Goal: Transaction & Acquisition: Purchase product/service

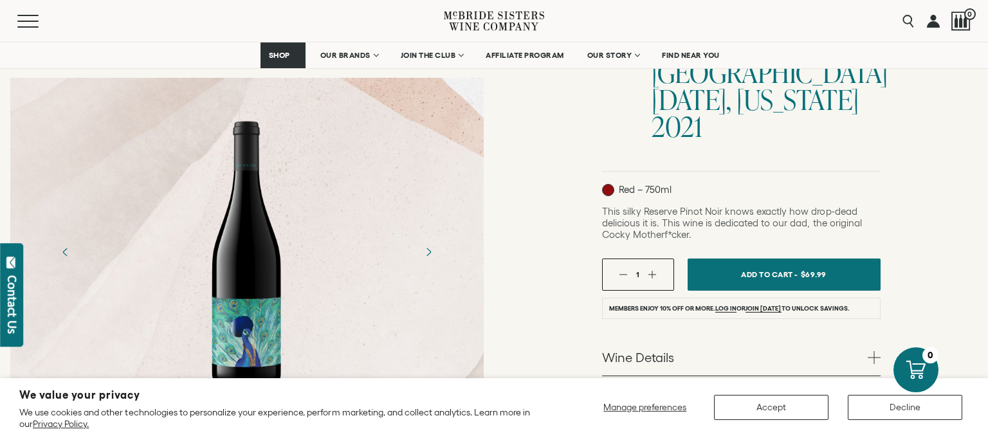
scroll to position [260, 0]
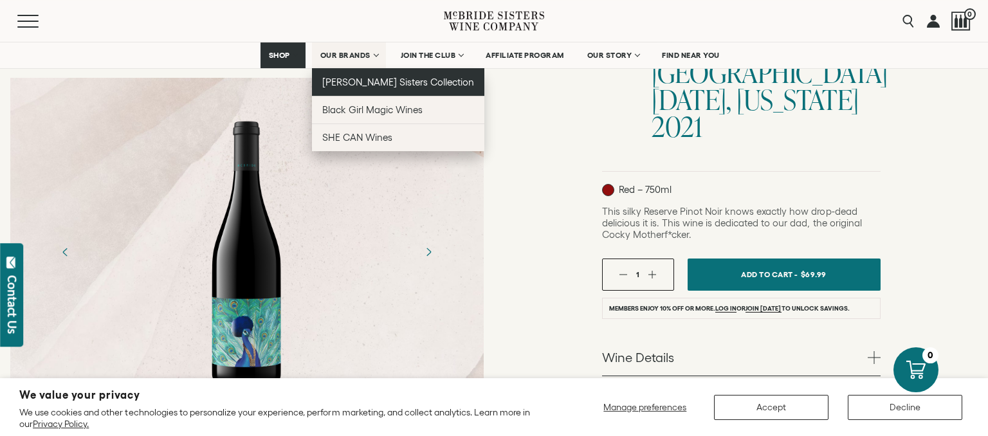
click at [346, 81] on span "[PERSON_NAME] Sisters Collection" at bounding box center [398, 82] width 152 height 11
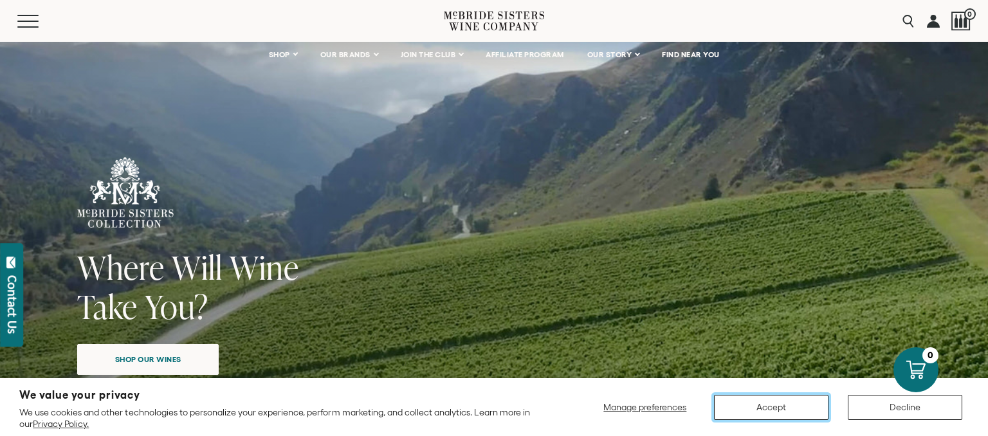
click at [764, 403] on button "Accept" at bounding box center [771, 407] width 115 height 25
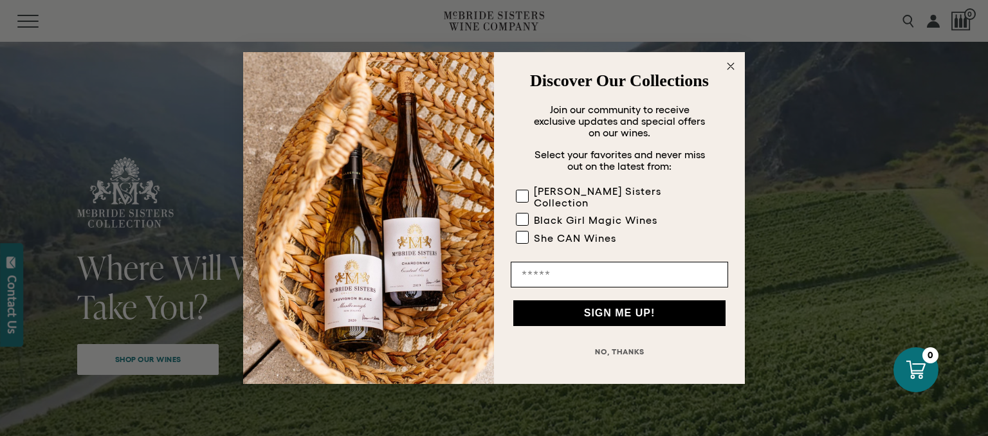
scroll to position [72, 0]
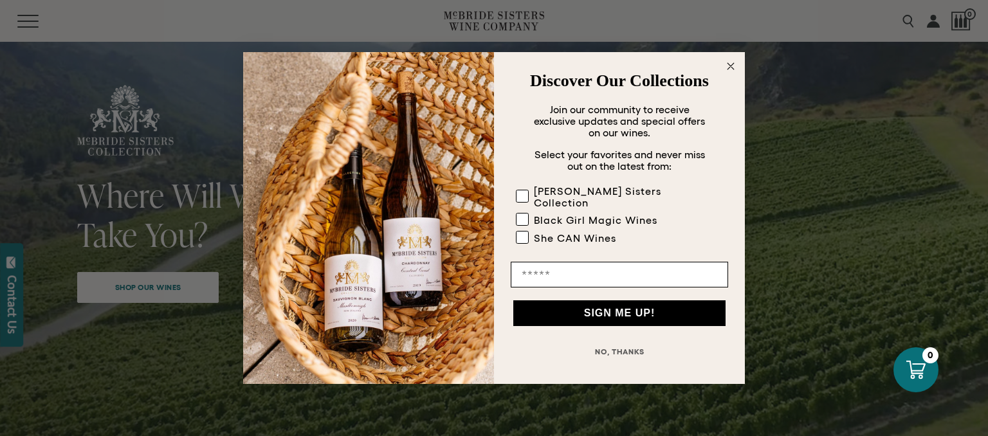
click at [730, 71] on circle "Close dialog" at bounding box center [731, 66] width 15 height 15
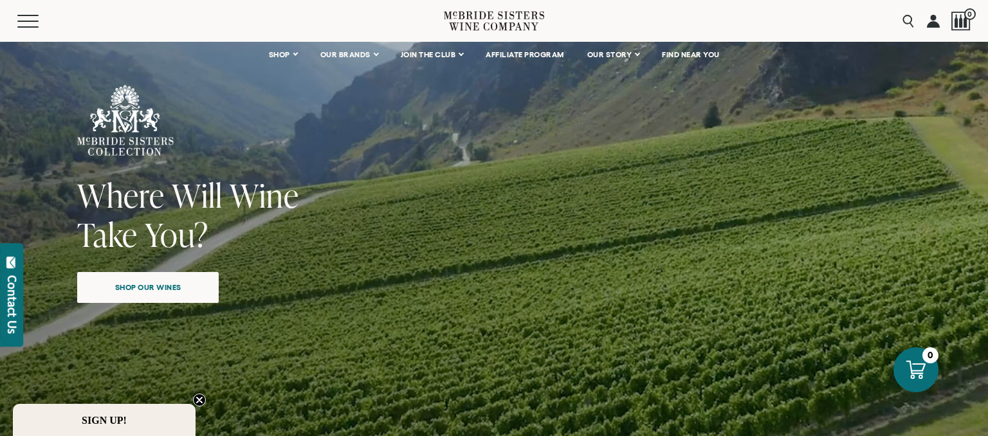
drag, startPoint x: 730, startPoint y: 71, endPoint x: 650, endPoint y: 82, distance: 81.2
click at [650, 82] on div "Where Will Wine Take You? Shop our wines" at bounding box center [494, 281] width 963 height 625
click at [908, 37] on div "Search 0" at bounding box center [933, 21] width 75 height 42
click at [906, 24] on input "Search" at bounding box center [844, 21] width 153 height 24
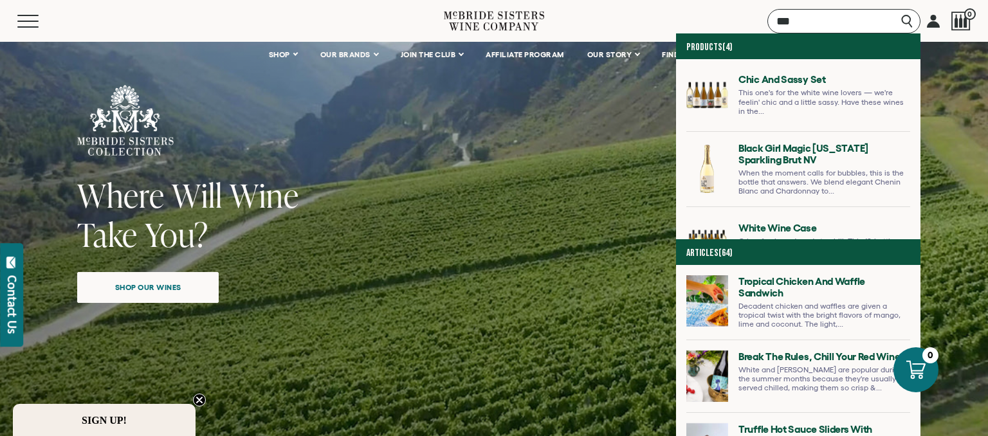
type input "***"
click at [687, 80] on link at bounding box center [799, 100] width 224 height 62
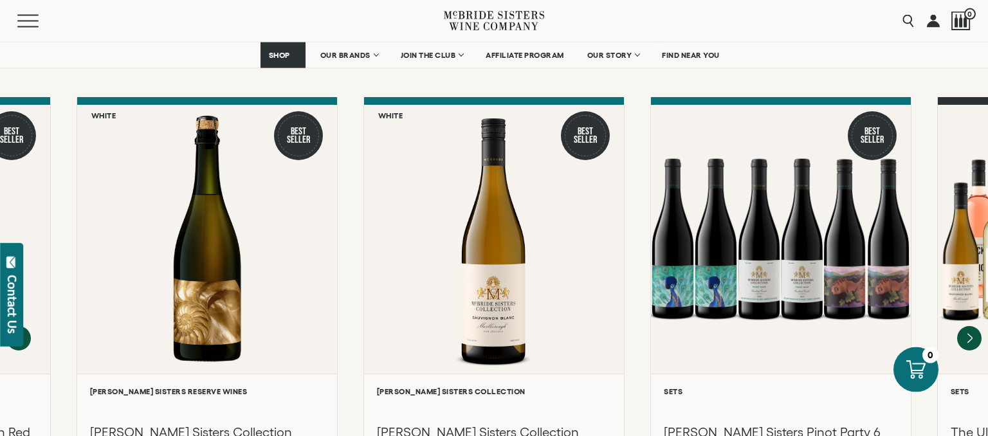
scroll to position [1153, 0]
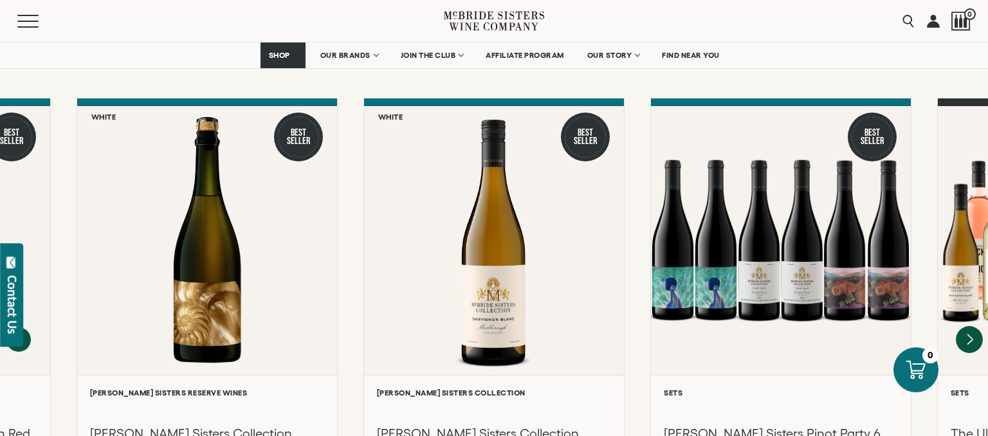
click at [970, 326] on icon "Next" at bounding box center [969, 339] width 27 height 27
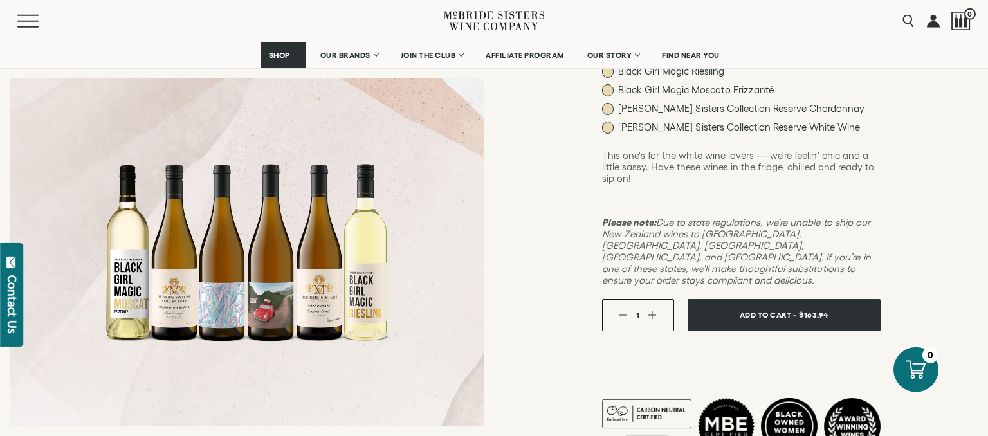
scroll to position [230, 0]
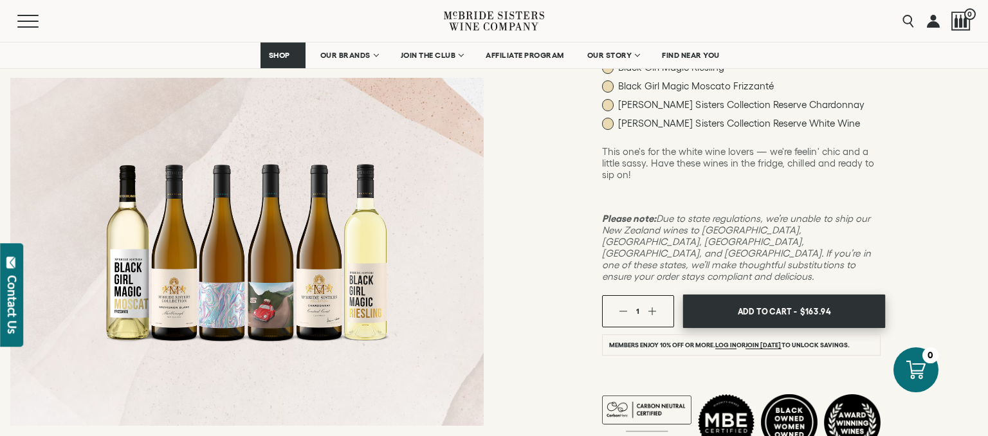
click at [752, 302] on span "Add To Cart -" at bounding box center [766, 311] width 59 height 19
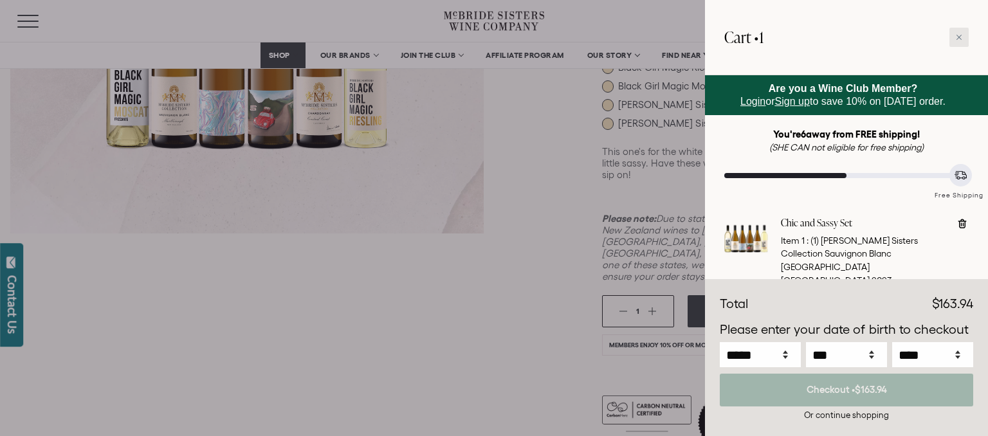
click at [954, 40] on div at bounding box center [959, 37] width 19 height 19
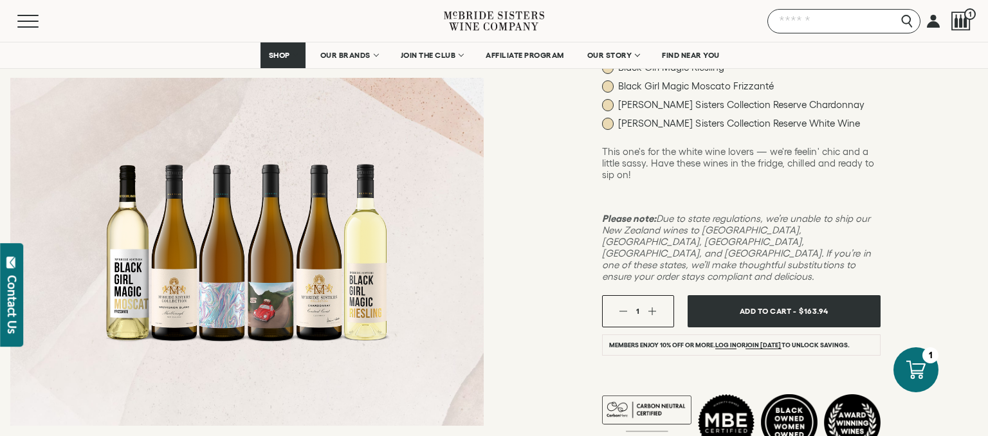
click at [906, 22] on input "Search" at bounding box center [844, 21] width 153 height 24
click at [853, 26] on input "Search" at bounding box center [844, 21] width 153 height 24
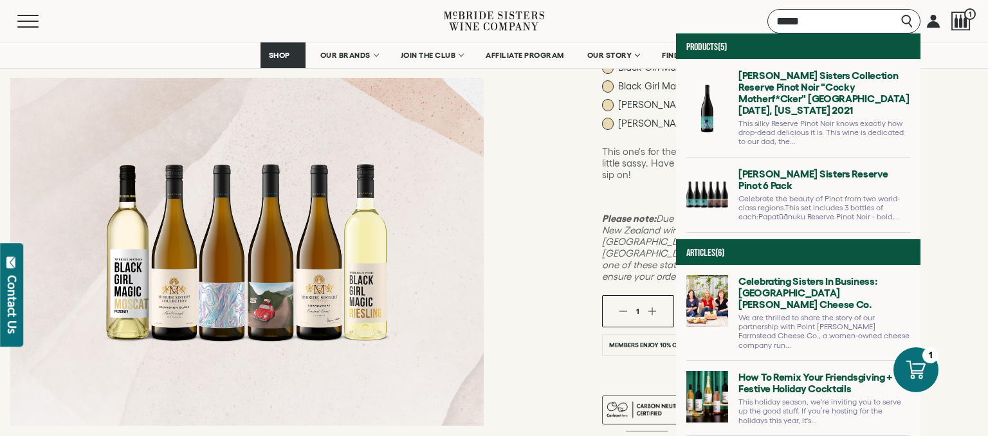
type input "*****"
click at [687, 91] on link at bounding box center [799, 113] width 224 height 88
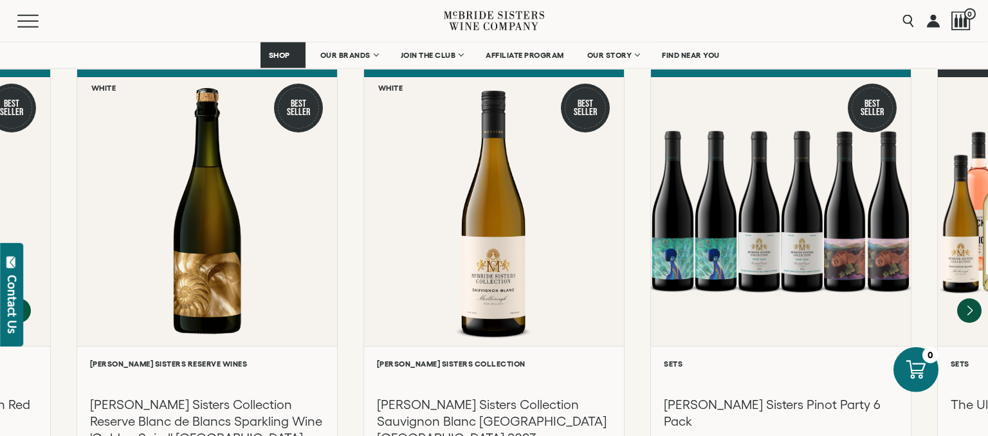
scroll to position [1040, 0]
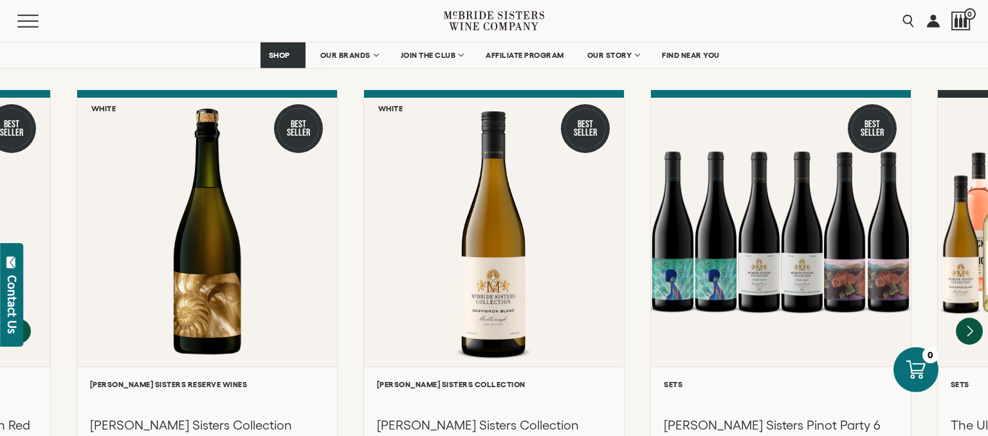
click at [967, 318] on icon "Next" at bounding box center [969, 331] width 27 height 27
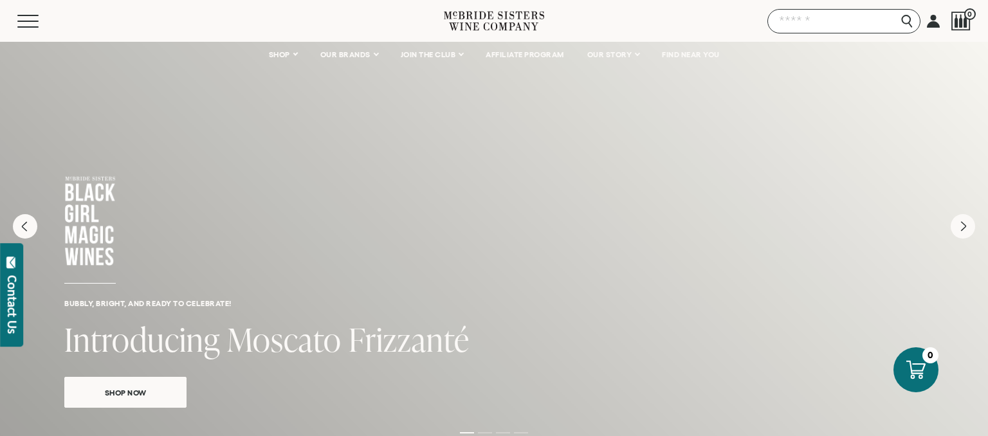
click at [903, 22] on input "Search" at bounding box center [844, 21] width 153 height 24
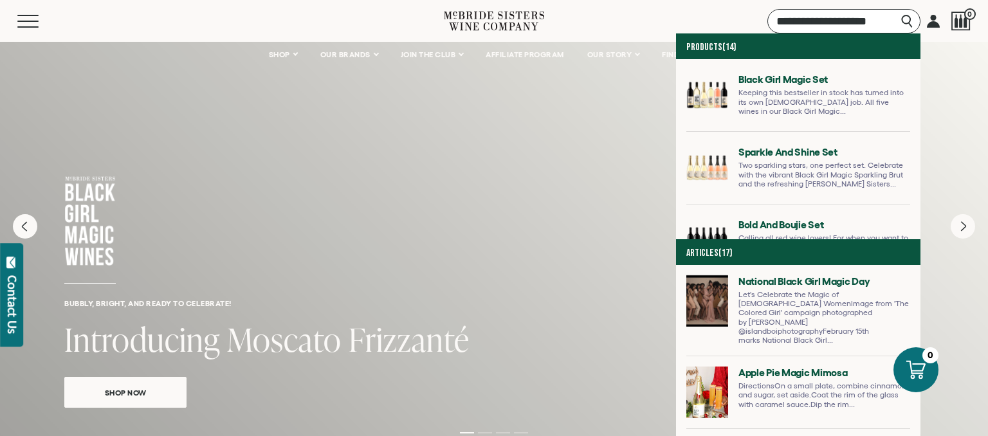
type input "**********"
click at [687, 80] on link at bounding box center [799, 100] width 224 height 62
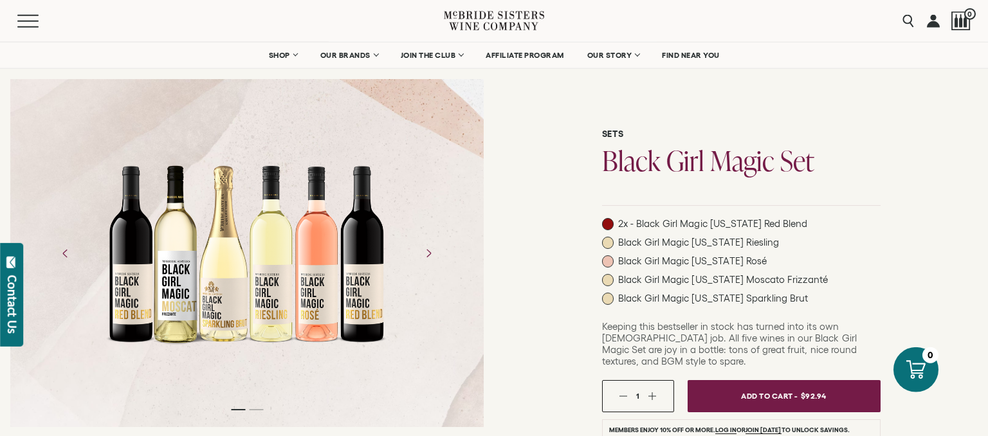
scroll to position [39, 0]
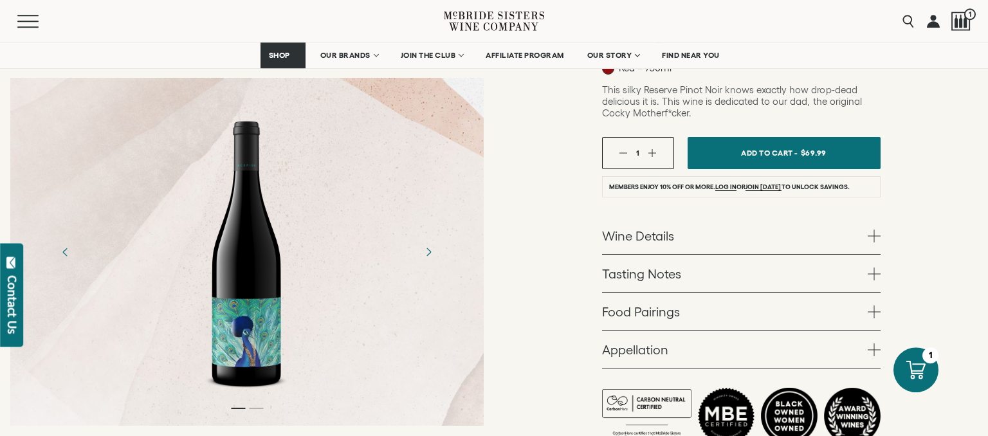
scroll to position [382, 0]
click at [876, 254] on link "Tasting Notes" at bounding box center [741, 272] width 279 height 37
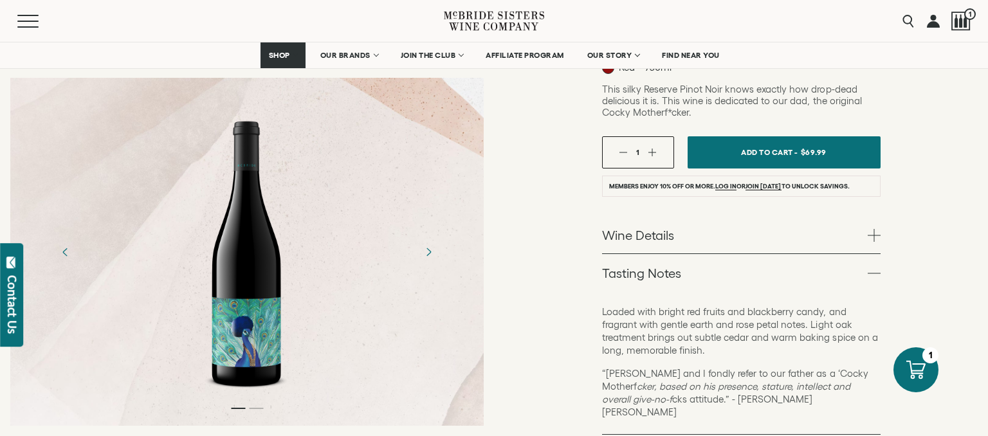
click at [876, 254] on link "Tasting Notes" at bounding box center [741, 272] width 279 height 37
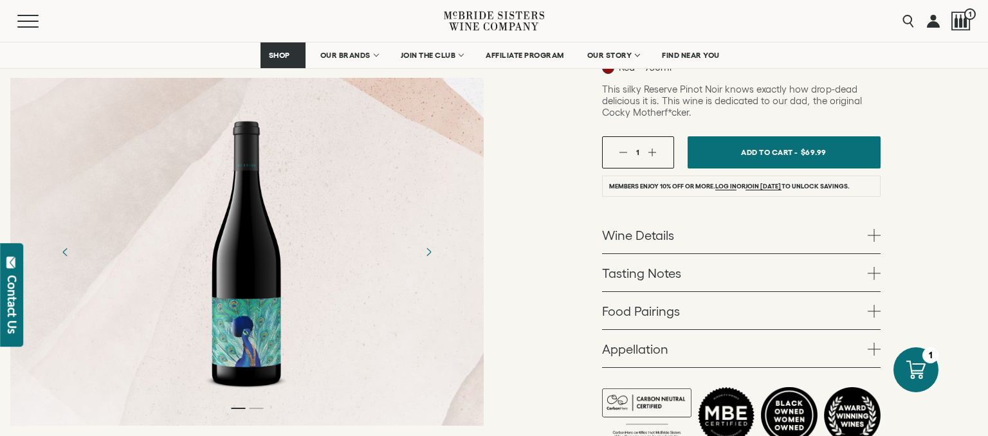
click at [872, 229] on span at bounding box center [874, 235] width 13 height 13
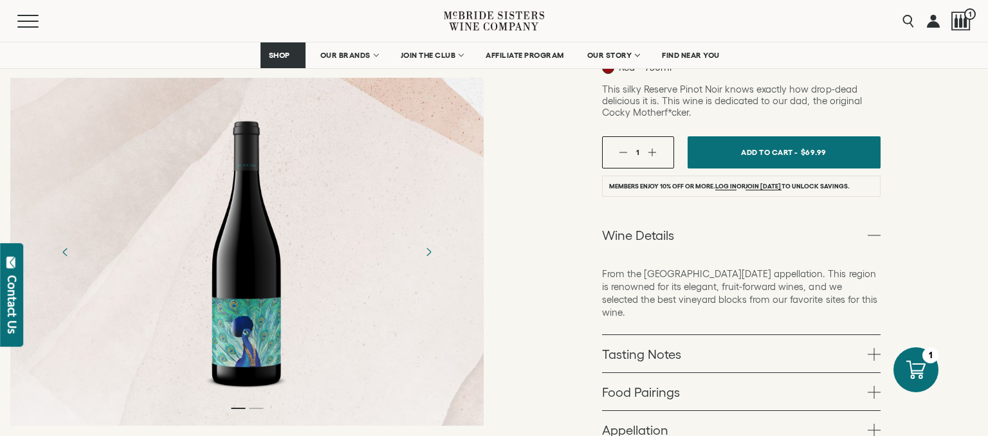
click at [872, 229] on span at bounding box center [874, 235] width 13 height 13
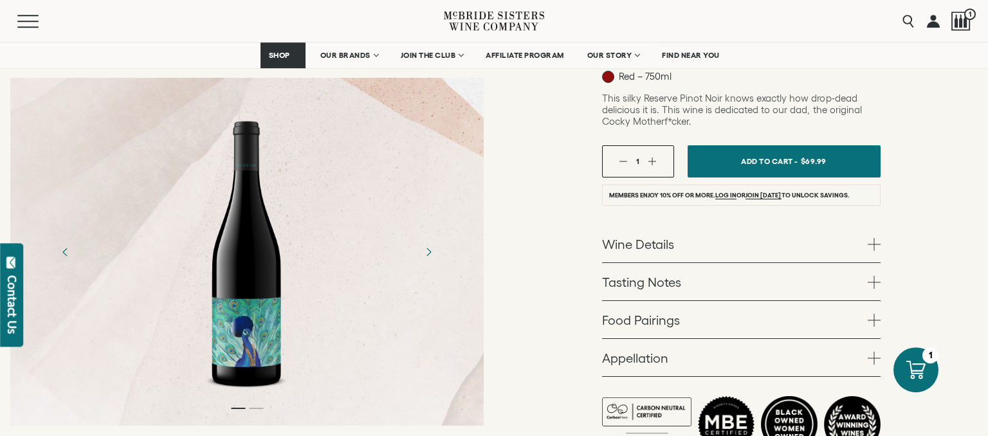
scroll to position [282, 0]
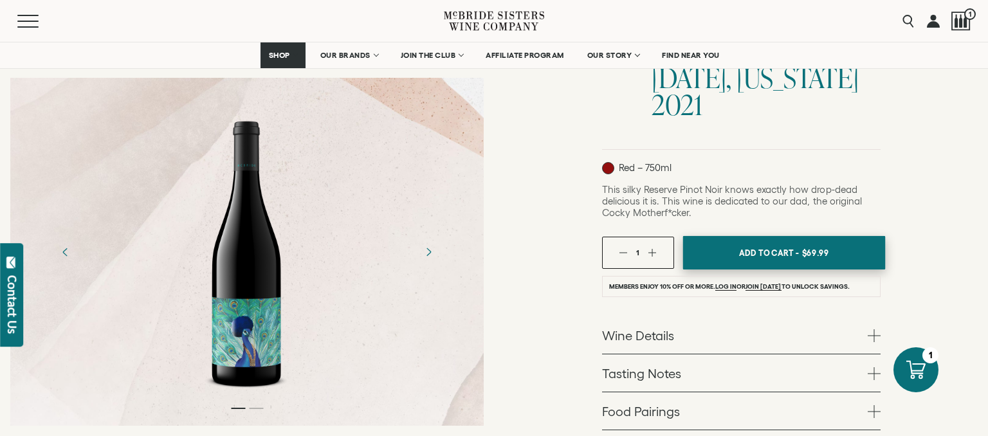
click at [761, 243] on span "Add To Cart -" at bounding box center [768, 252] width 59 height 19
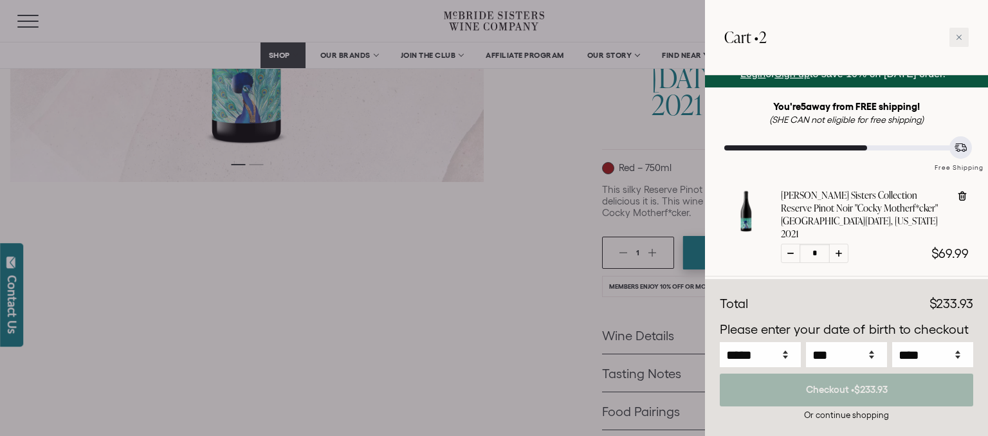
scroll to position [0, 0]
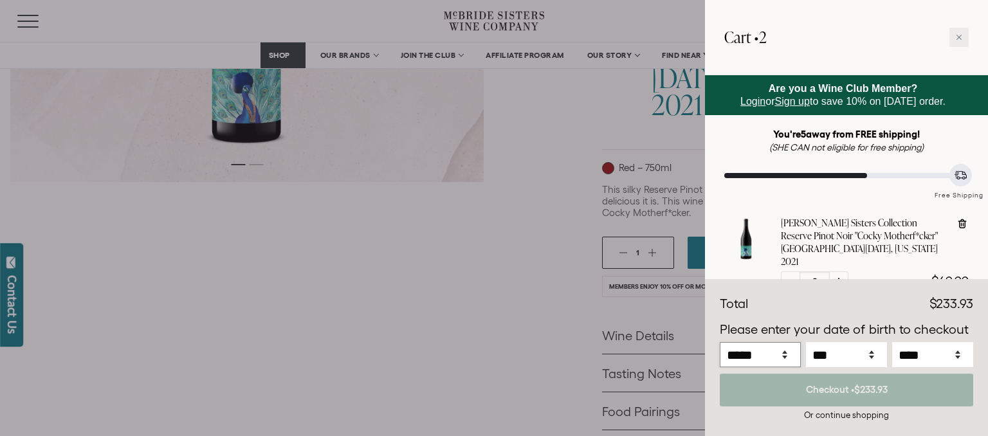
select select "*"
click option "***" at bounding box center [0, 0] width 0 height 0
select select "**"
click option "**" at bounding box center [0, 0] width 0 height 0
click option "****" at bounding box center [0, 0] width 0 height 0
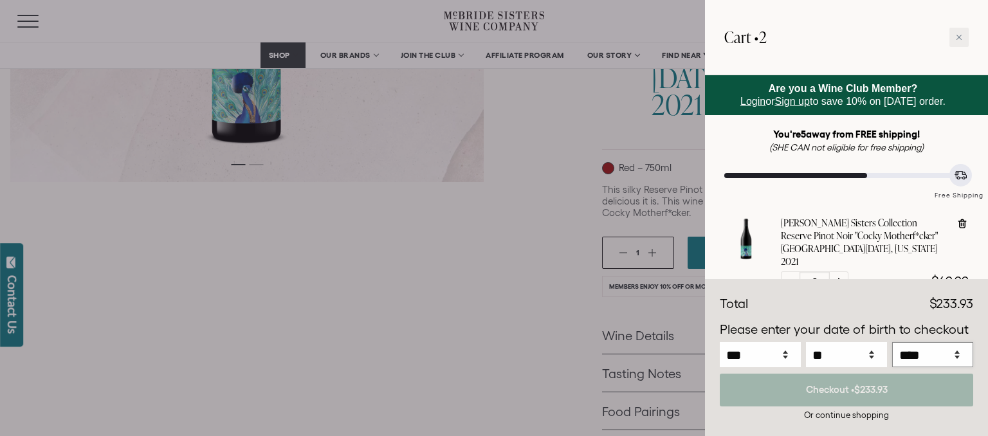
select select "****"
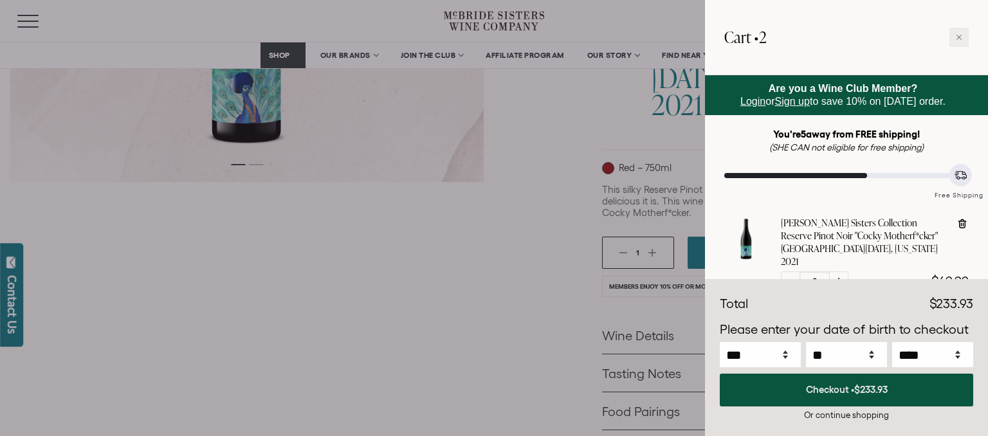
click at [856, 390] on span "$233.93" at bounding box center [870, 389] width 33 height 11
